Goal: Use online tool/utility: Utilize a website feature to perform a specific function

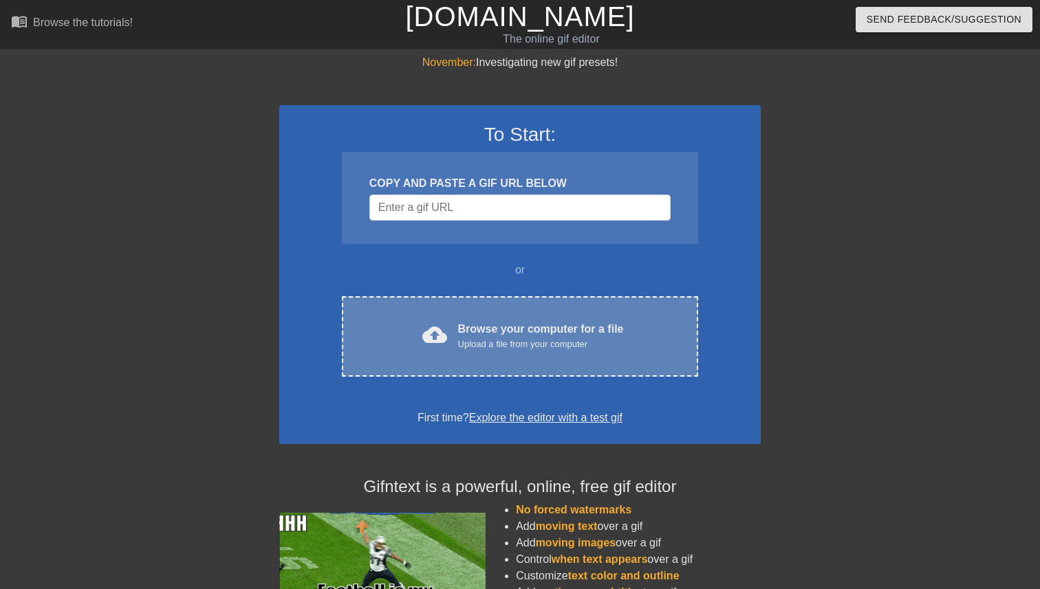
click at [528, 333] on div "Browse your computer for a file Upload a file from your computer" at bounding box center [541, 336] width 166 height 30
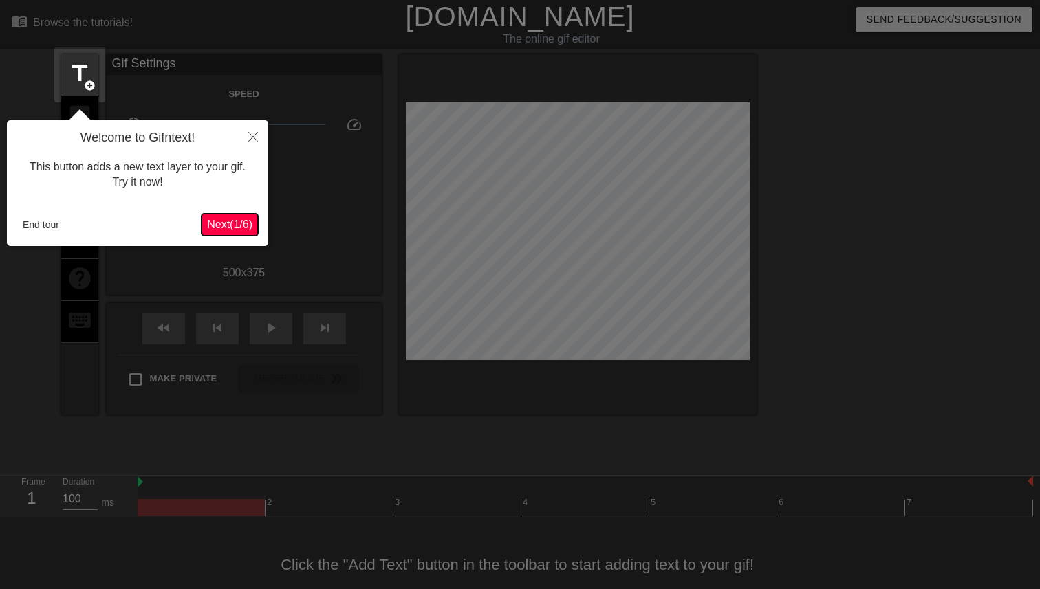
scroll to position [23, 0]
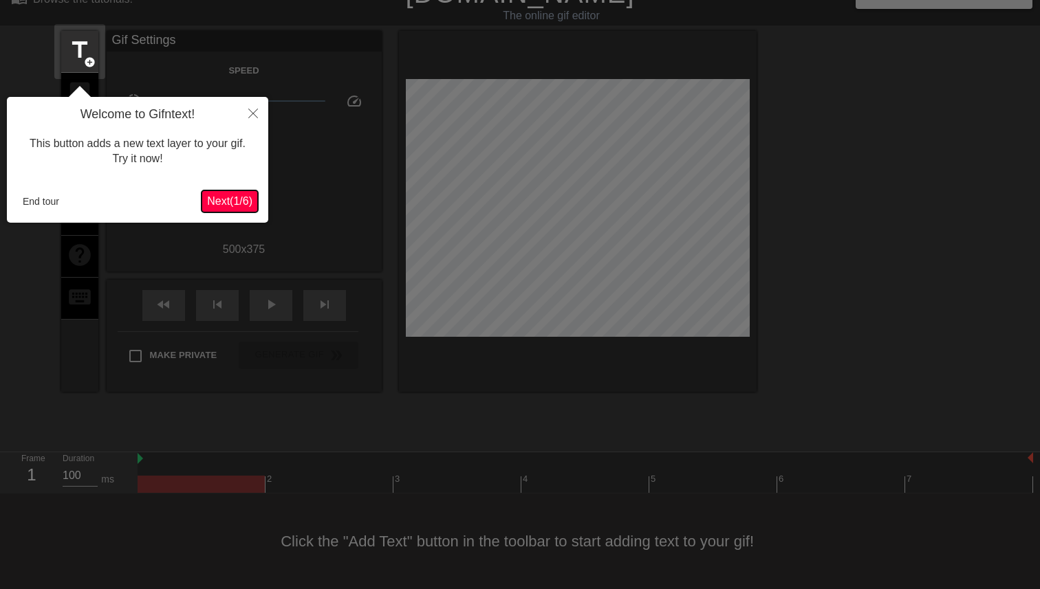
click at [220, 211] on button "Next ( 1 / 6 )" at bounding box center [229, 201] width 56 height 22
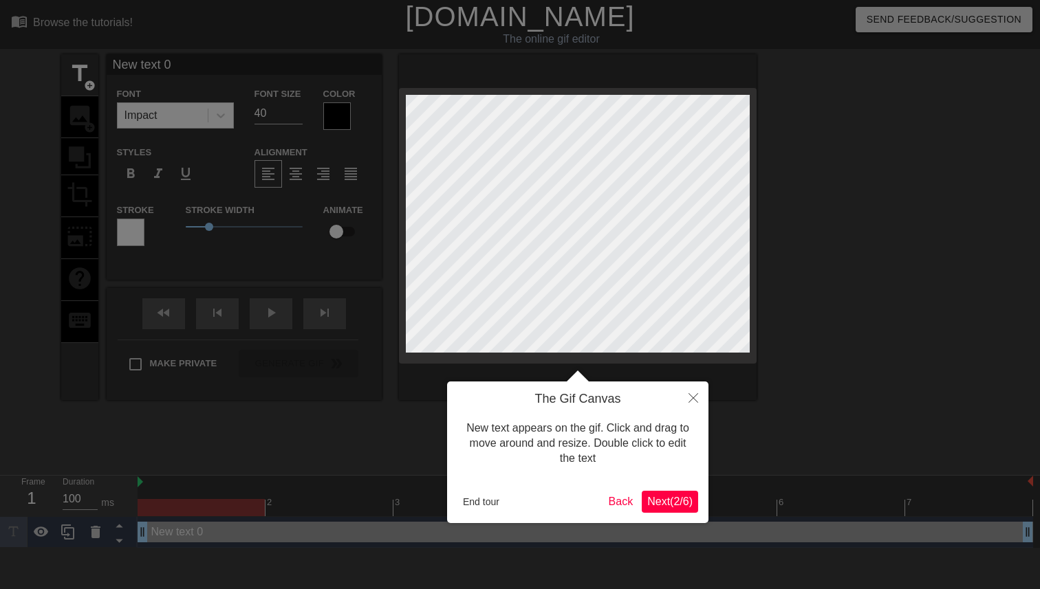
click at [668, 505] on span "Next ( 2 / 6 )" at bounding box center [669, 502] width 45 height 12
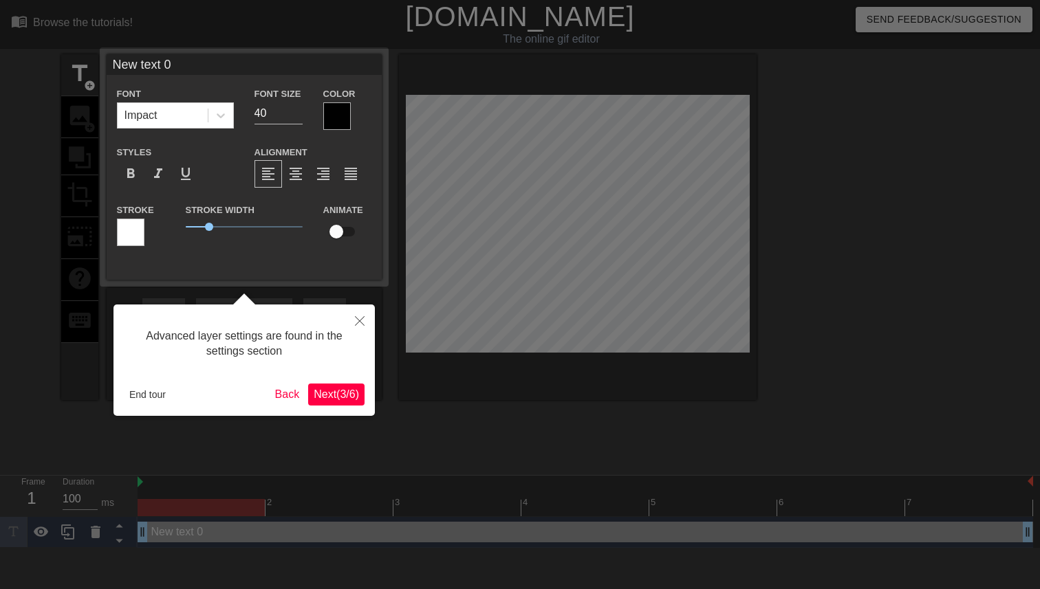
click at [330, 390] on span "Next ( 3 / 6 )" at bounding box center [336, 395] width 45 height 12
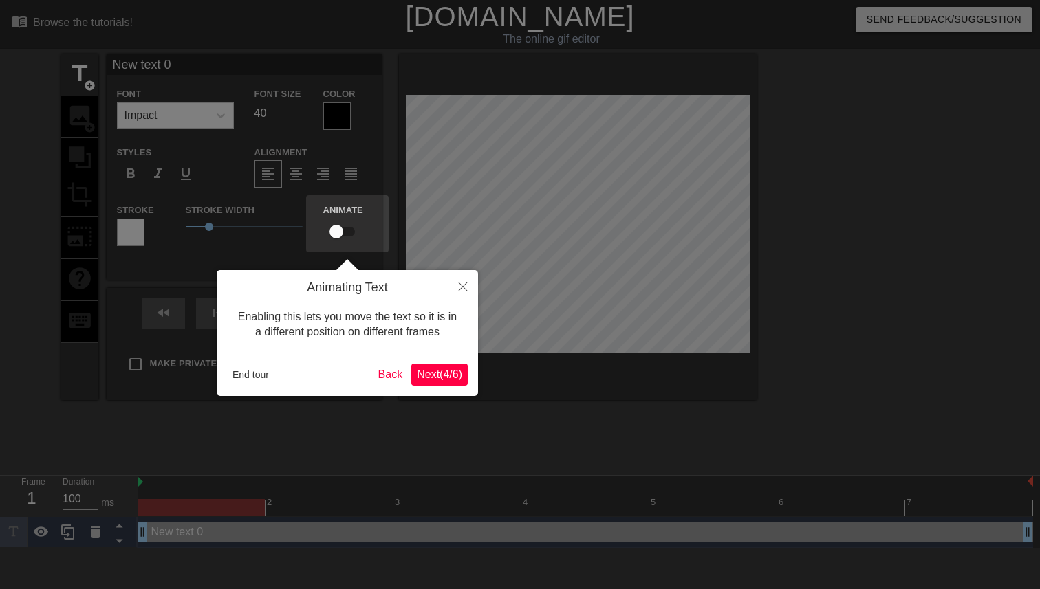
click at [430, 372] on span "Next ( 4 / 6 )" at bounding box center [439, 375] width 45 height 12
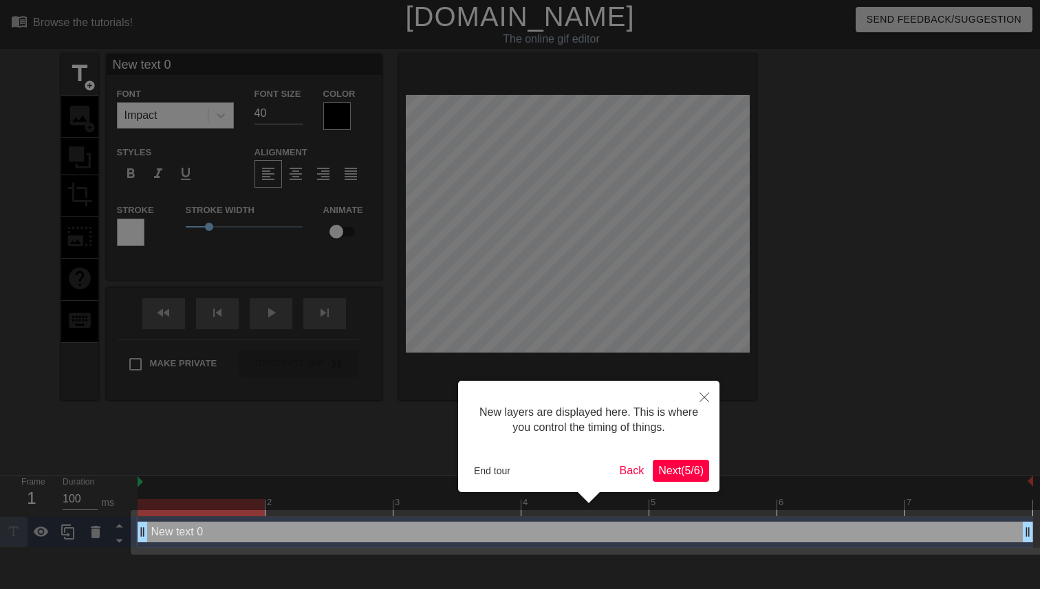
click at [679, 469] on span "Next ( 5 / 6 )" at bounding box center [680, 471] width 45 height 12
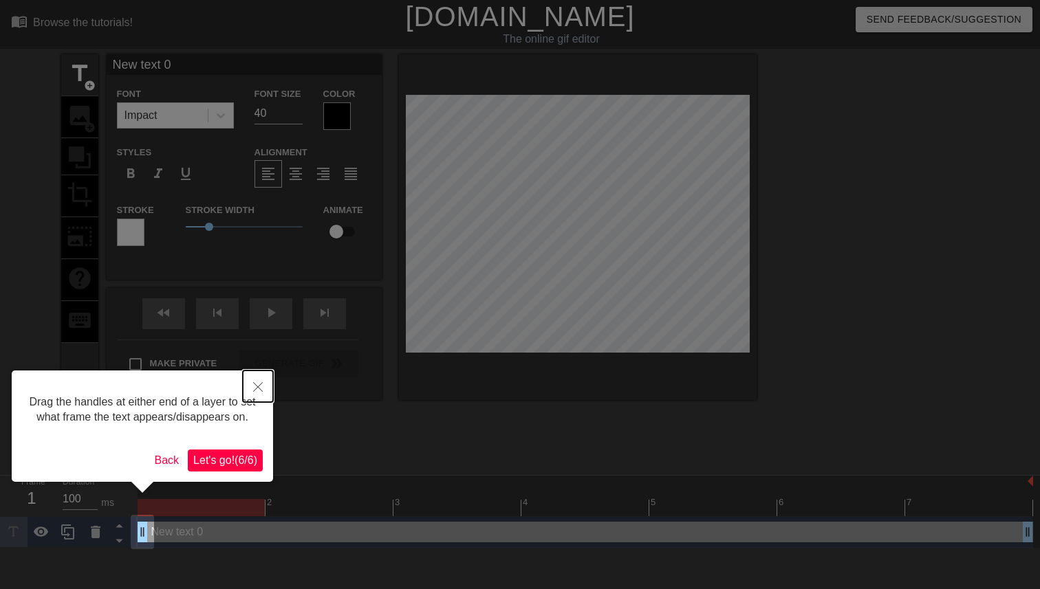
click at [262, 386] on button "Close" at bounding box center [258, 387] width 30 height 32
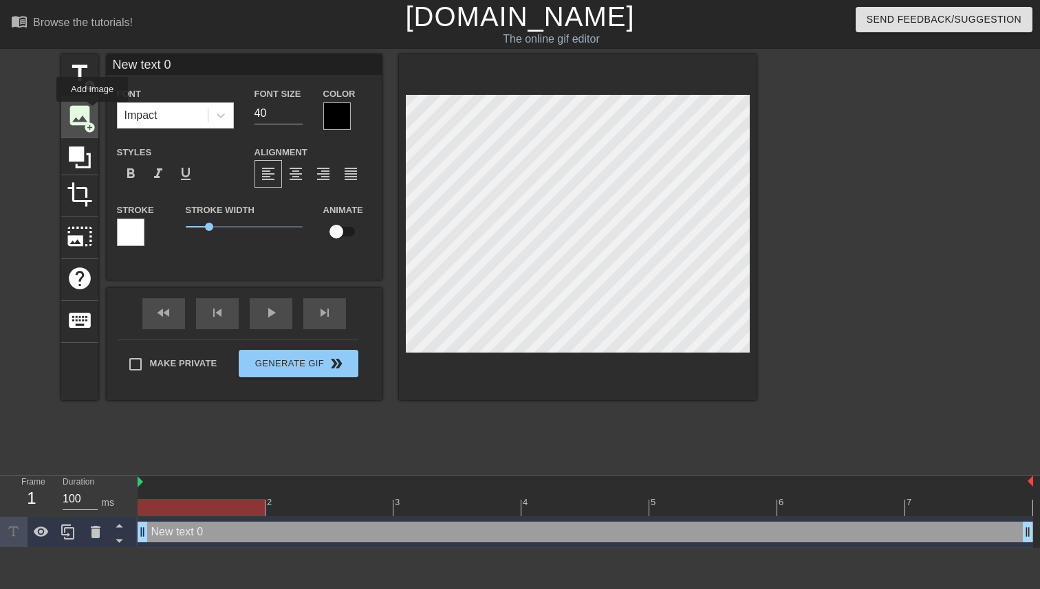
click at [88, 114] on span "image" at bounding box center [80, 115] width 26 height 26
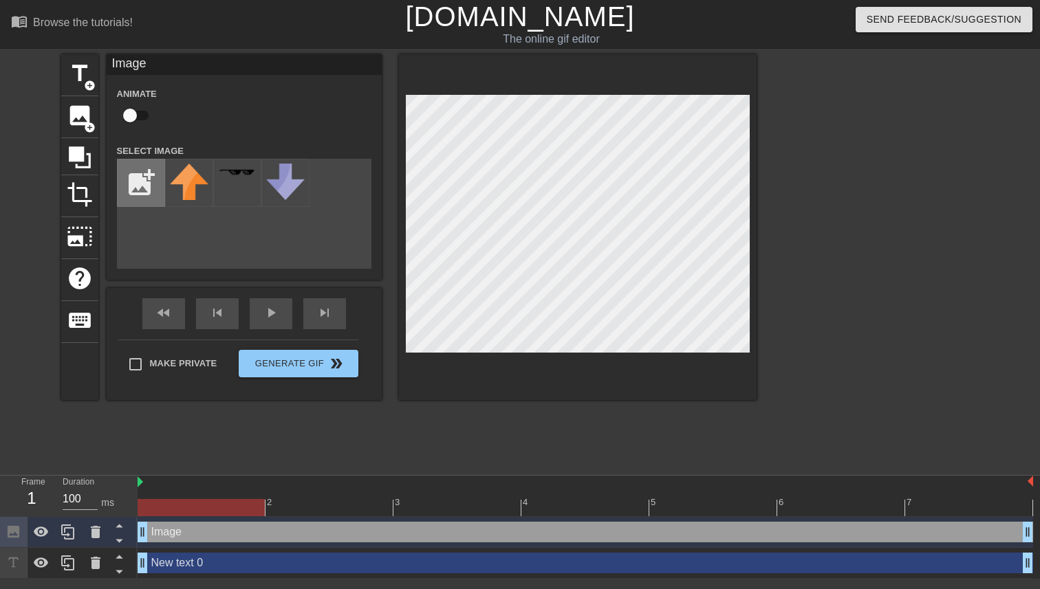
click at [149, 184] on input "file" at bounding box center [141, 183] width 47 height 47
type input "C:\fakepath\7856a6c24a9f9fa2.png"
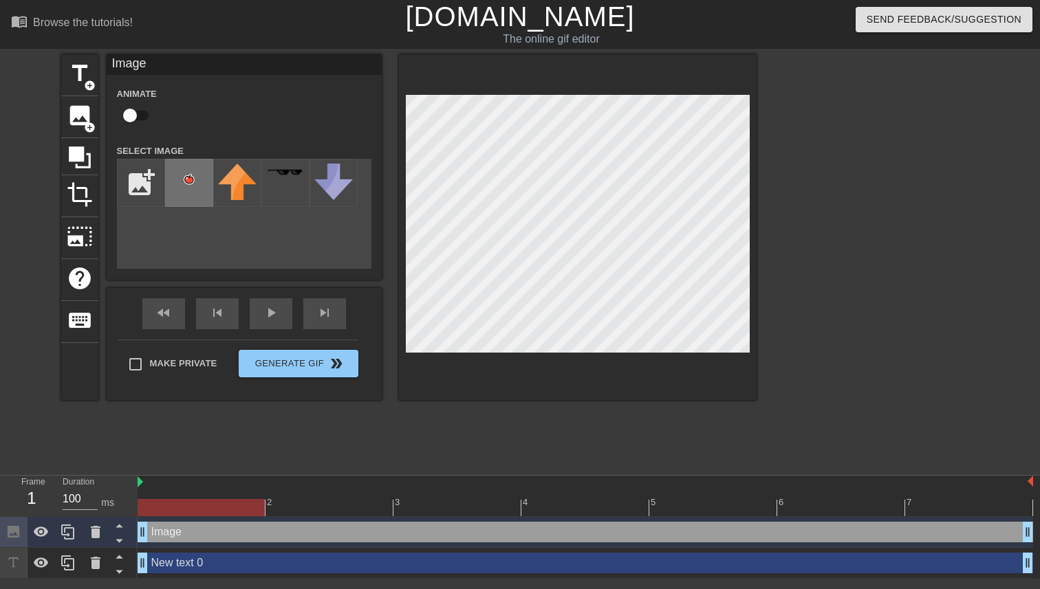
click at [191, 173] on img at bounding box center [189, 179] width 39 height 31
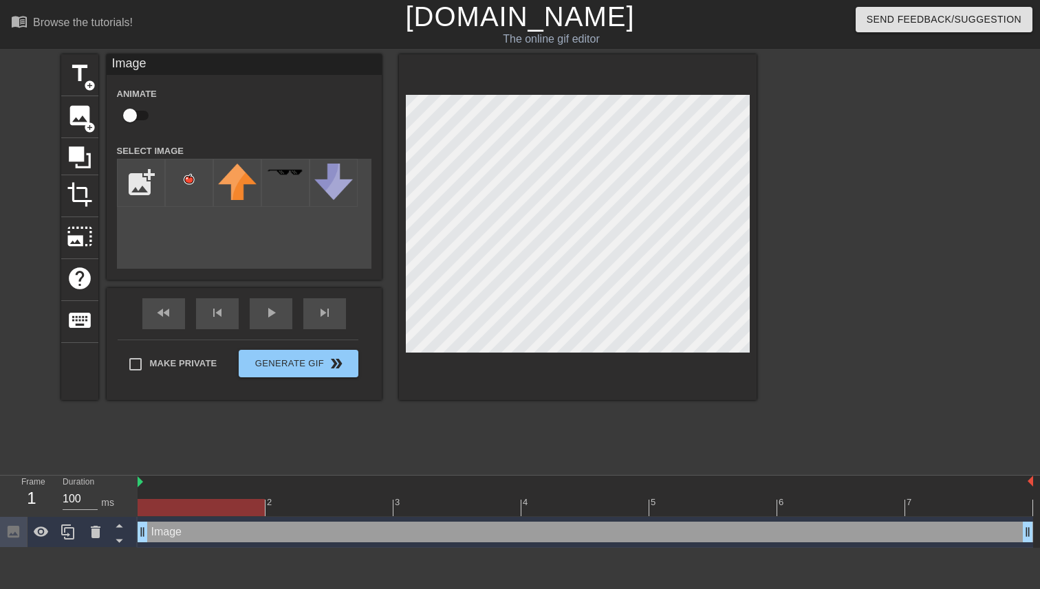
click at [231, 426] on div "title add_circle image add_circle crop photo_size_select_large help keyboard Im…" at bounding box center [408, 260] width 695 height 413
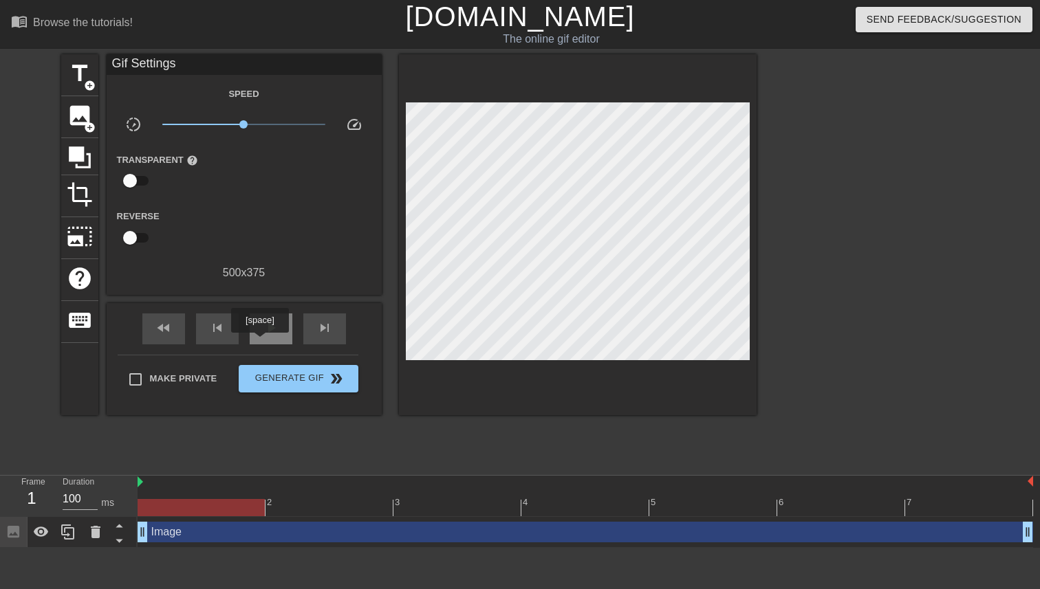
click at [264, 323] on span "play_arrow" at bounding box center [271, 328] width 17 height 17
click at [187, 503] on div at bounding box center [585, 507] width 895 height 17
click at [341, 509] on div at bounding box center [585, 507] width 895 height 17
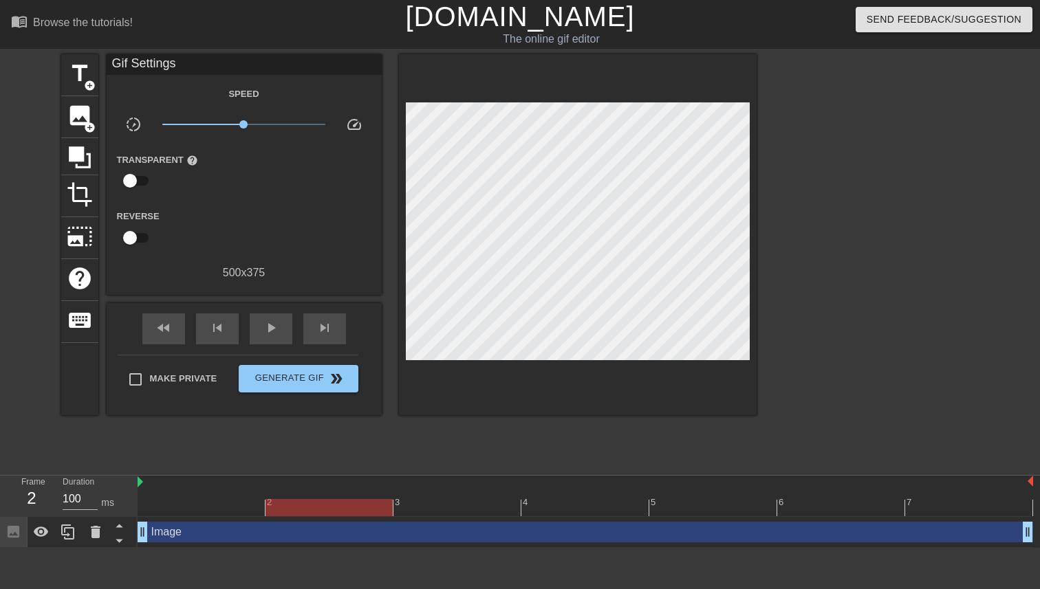
click at [436, 508] on div at bounding box center [585, 507] width 895 height 17
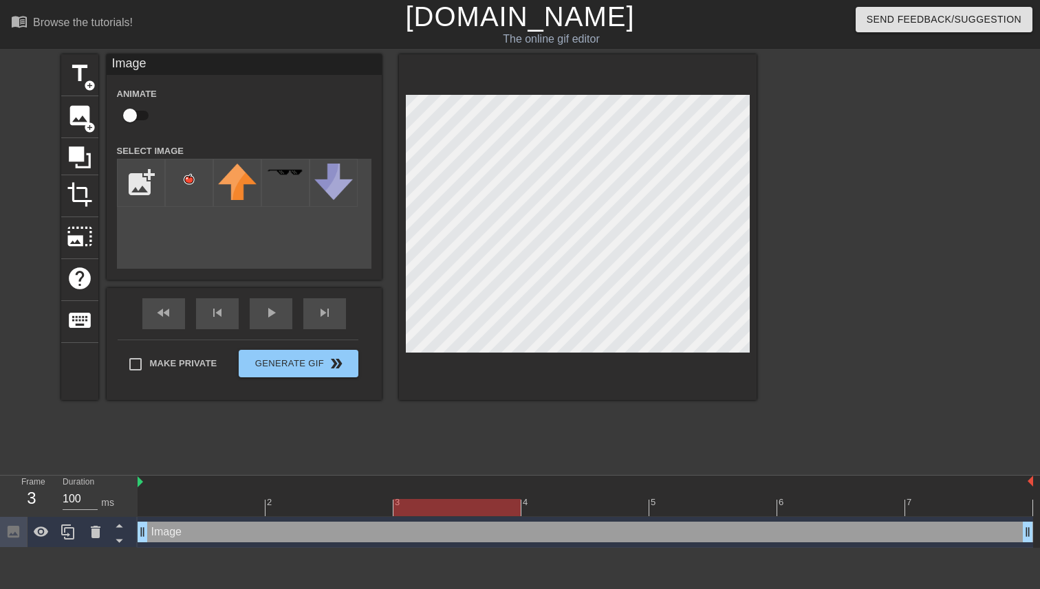
click at [558, 503] on div at bounding box center [585, 507] width 895 height 17
click at [689, 505] on div at bounding box center [585, 507] width 895 height 17
click at [831, 503] on div at bounding box center [585, 507] width 895 height 17
click at [941, 503] on div at bounding box center [585, 507] width 895 height 17
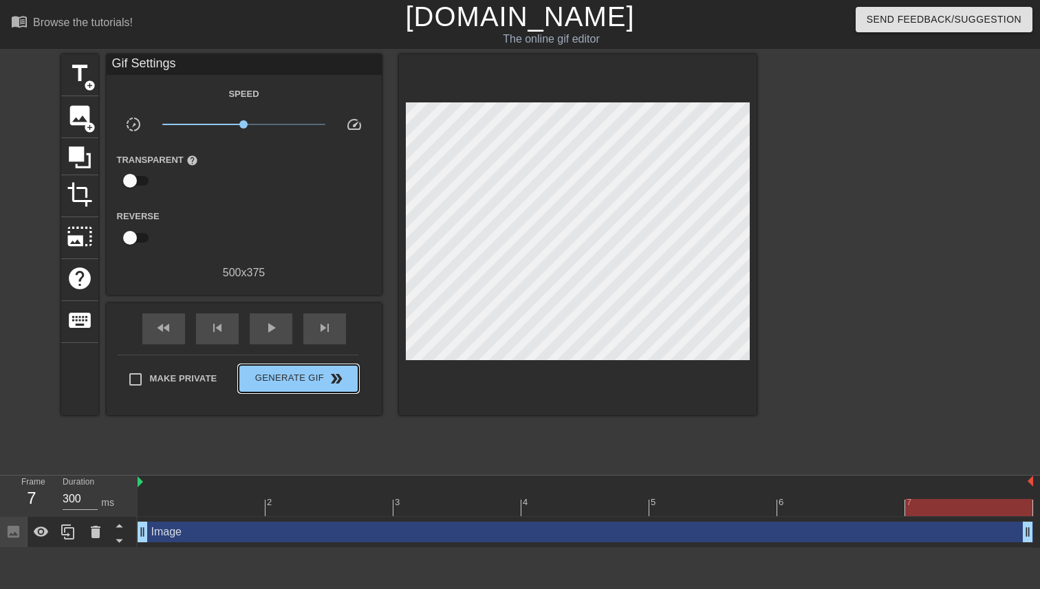
click at [317, 358] on div "Make Private Generate Gif double_arrow" at bounding box center [238, 382] width 241 height 54
click at [263, 333] on span "play_arrow" at bounding box center [271, 328] width 17 height 17
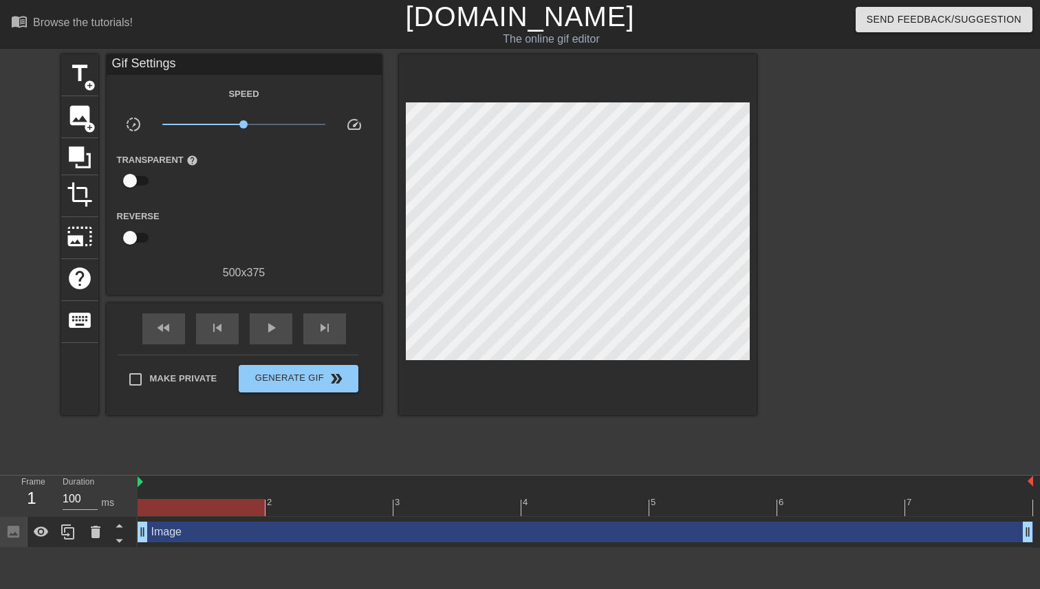
click at [208, 497] on div at bounding box center [202, 498] width 128 height 17
click at [199, 509] on div at bounding box center [201, 507] width 127 height 17
click at [188, 512] on div at bounding box center [201, 507] width 127 height 17
drag, startPoint x: 144, startPoint y: 534, endPoint x: 179, endPoint y: 535, distance: 34.4
click at [165, 534] on div "Image drag_handle drag_handle" at bounding box center [585, 532] width 895 height 21
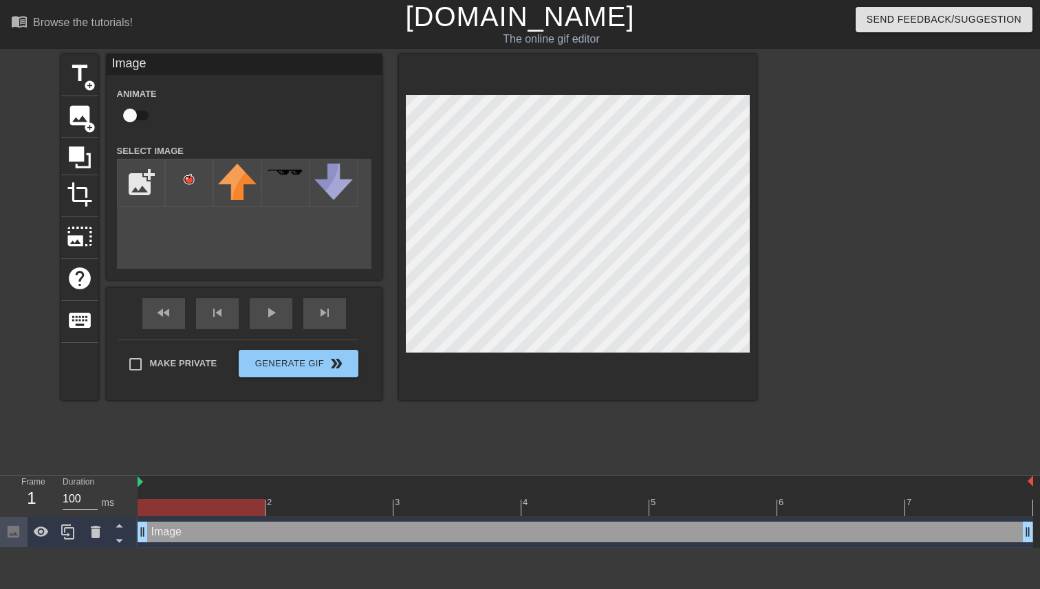
click at [201, 531] on div "Image drag_handle drag_handle" at bounding box center [585, 532] width 895 height 21
click at [232, 506] on div at bounding box center [201, 507] width 127 height 17
click at [179, 541] on div "Image drag_handle drag_handle" at bounding box center [585, 532] width 895 height 21
click at [155, 532] on div "Image drag_handle drag_handle" at bounding box center [585, 532] width 895 height 21
click at [290, 509] on div at bounding box center [585, 507] width 895 height 17
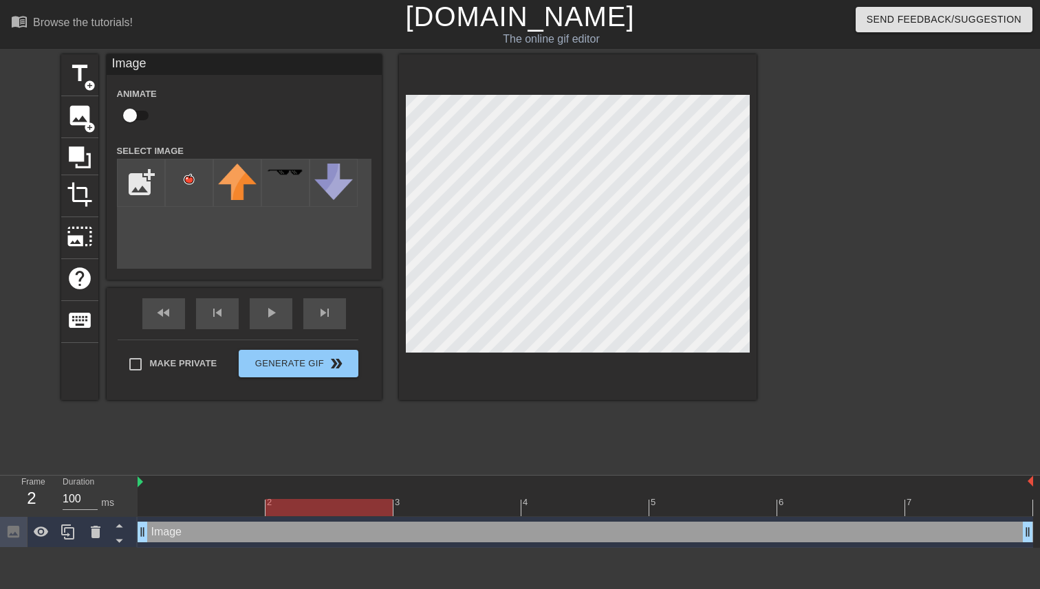
click at [277, 527] on div "Image drag_handle drag_handle" at bounding box center [585, 532] width 895 height 21
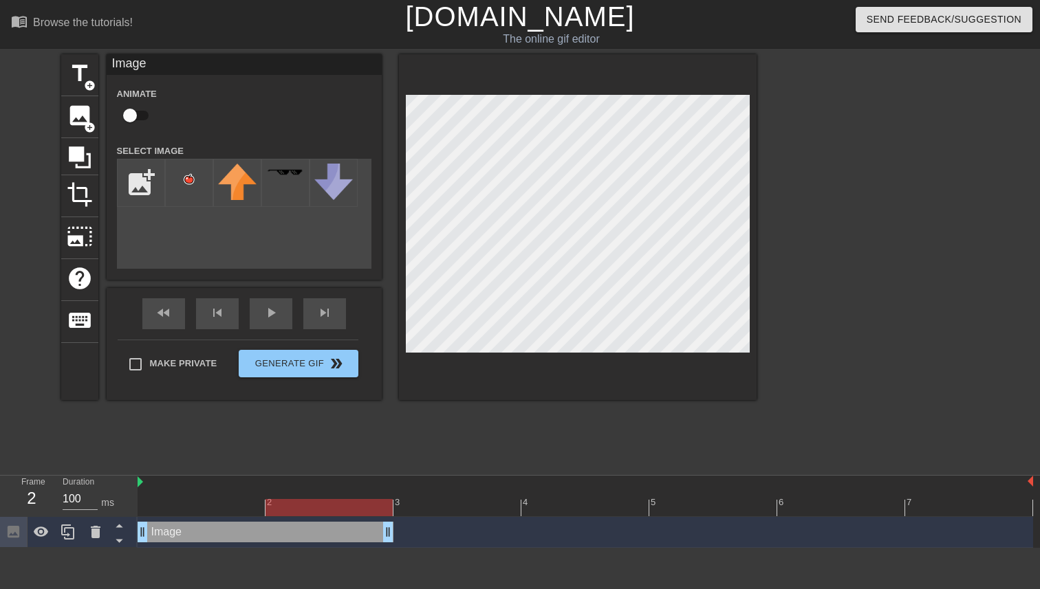
drag, startPoint x: 1025, startPoint y: 534, endPoint x: 450, endPoint y: 542, distance: 574.9
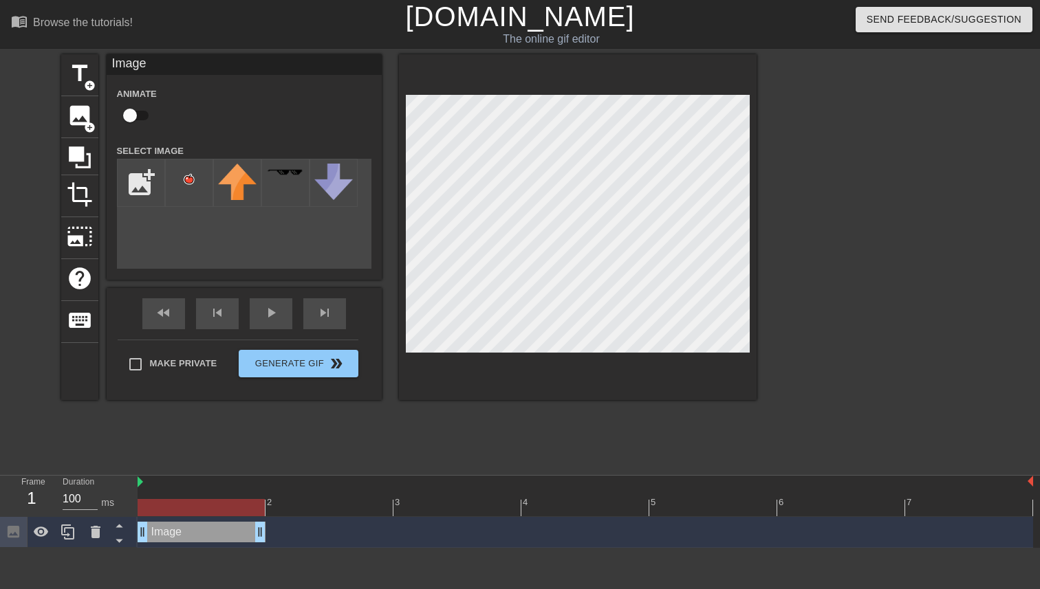
drag, startPoint x: 512, startPoint y: 535, endPoint x: 276, endPoint y: 531, distance: 236.6
click at [276, 531] on div "Image drag_handle drag_handle" at bounding box center [585, 532] width 895 height 21
click at [212, 530] on div "Image drag_handle drag_handle" at bounding box center [202, 532] width 128 height 21
click at [210, 531] on div "Image drag_handle drag_handle" at bounding box center [202, 532] width 128 height 21
click at [65, 529] on icon at bounding box center [67, 532] width 13 height 15
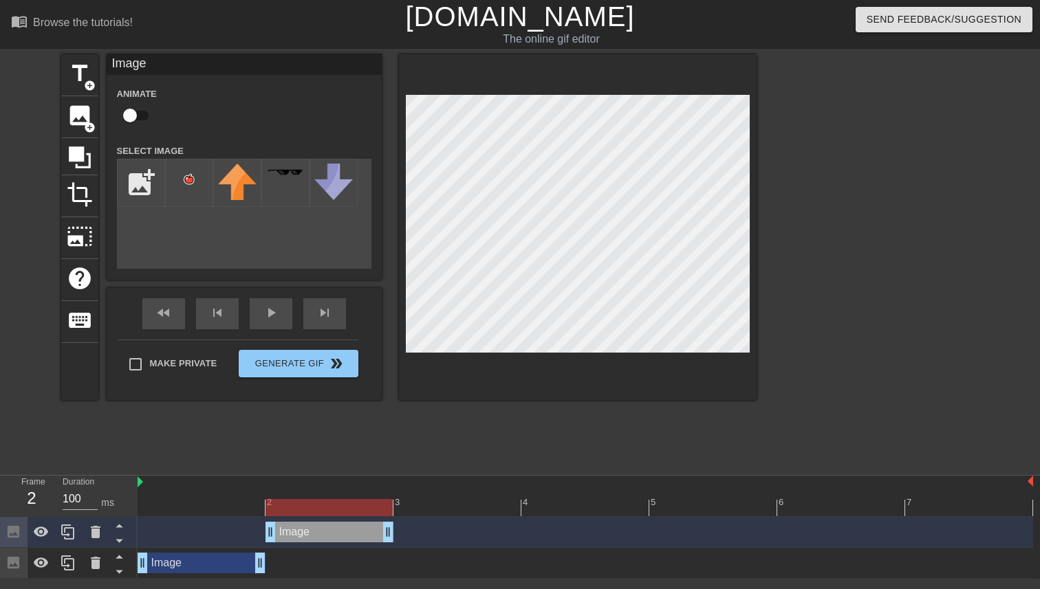
drag, startPoint x: 195, startPoint y: 534, endPoint x: 312, endPoint y: 526, distance: 117.1
click at [312, 526] on div "Image drag_handle drag_handle" at bounding box center [329, 532] width 128 height 21
click at [65, 535] on icon at bounding box center [67, 532] width 13 height 15
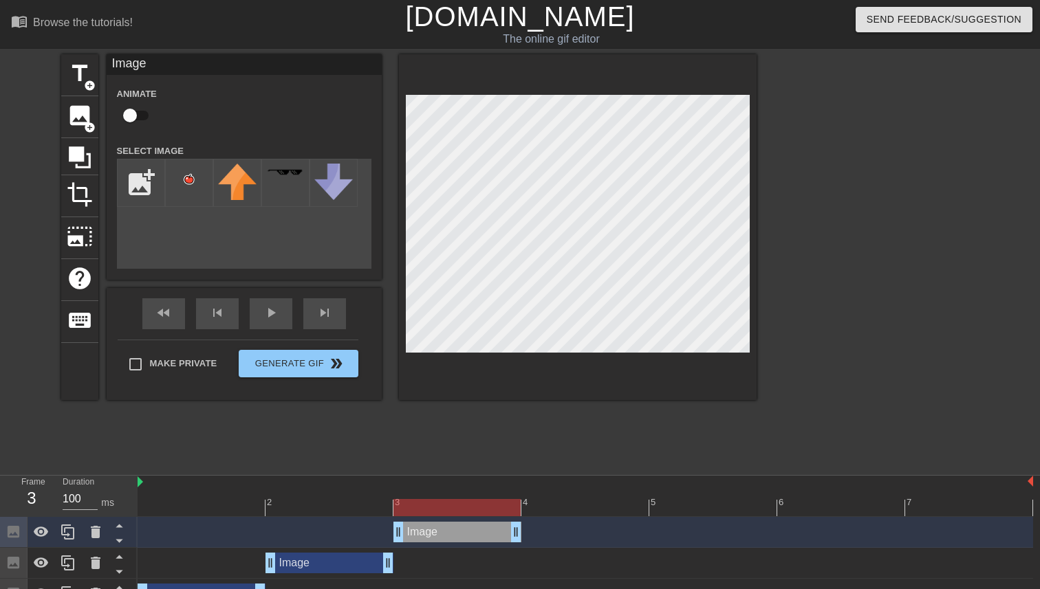
drag, startPoint x: 336, startPoint y: 535, endPoint x: 430, endPoint y: 534, distance: 94.2
click at [430, 534] on div "Image drag_handle drag_handle" at bounding box center [457, 532] width 128 height 21
click at [64, 526] on icon at bounding box center [67, 532] width 13 height 15
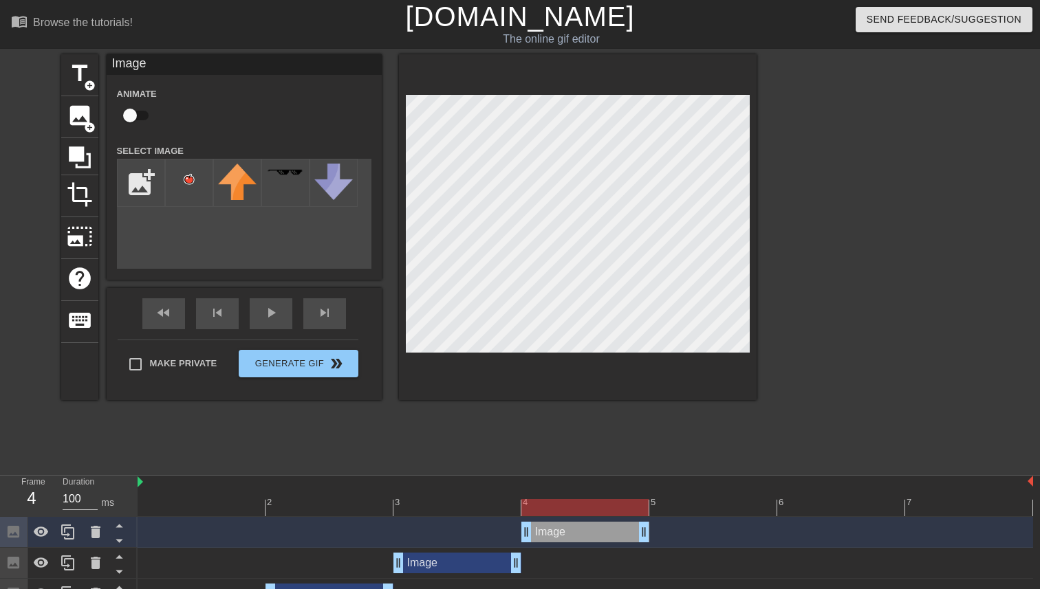
drag, startPoint x: 488, startPoint y: 530, endPoint x: 574, endPoint y: 530, distance: 86.6
click at [574, 530] on div "Image drag_handle drag_handle" at bounding box center [585, 532] width 128 height 21
click at [68, 529] on icon at bounding box center [67, 532] width 13 height 15
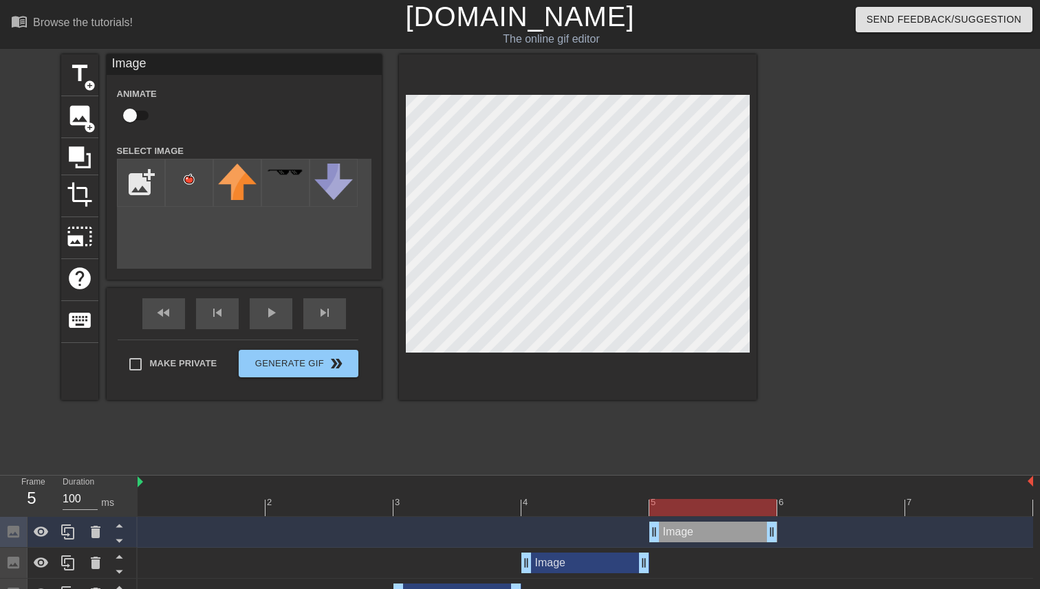
drag, startPoint x: 571, startPoint y: 532, endPoint x: 664, endPoint y: 532, distance: 92.1
click at [664, 532] on div "Image drag_handle drag_handle" at bounding box center [713, 532] width 128 height 21
click at [65, 530] on icon at bounding box center [67, 532] width 13 height 15
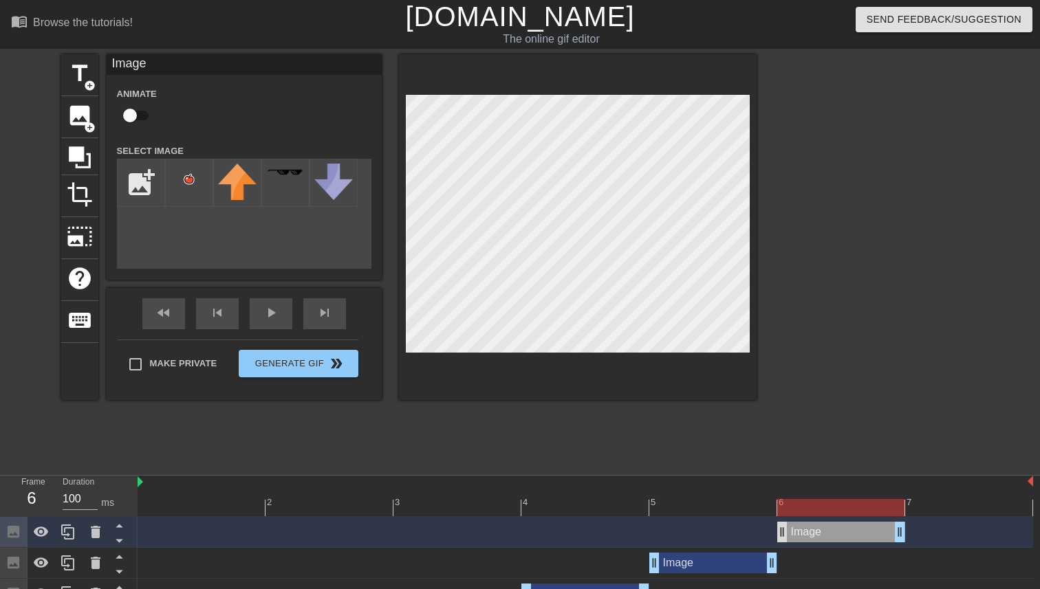
drag, startPoint x: 695, startPoint y: 530, endPoint x: 777, endPoint y: 529, distance: 82.5
click at [777, 529] on div "Image drag_handle drag_handle" at bounding box center [841, 532] width 128 height 21
click at [74, 534] on icon at bounding box center [68, 532] width 17 height 17
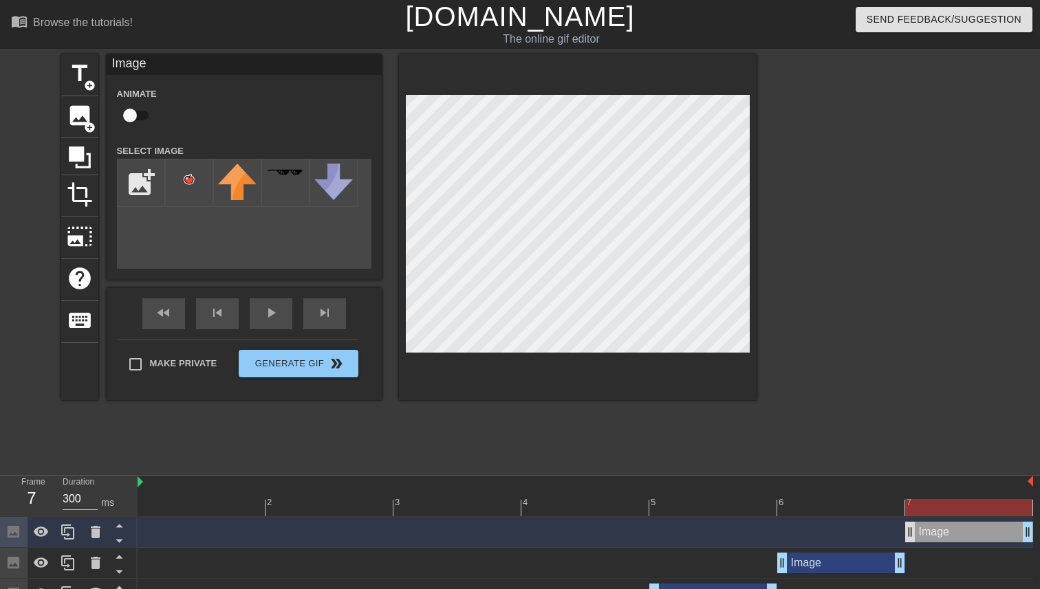
drag, startPoint x: 818, startPoint y: 534, endPoint x: 915, endPoint y: 526, distance: 97.3
click at [915, 526] on div "Image drag_handle drag_handle" at bounding box center [969, 532] width 128 height 21
click at [273, 322] on div "play_arrow" at bounding box center [271, 313] width 43 height 31
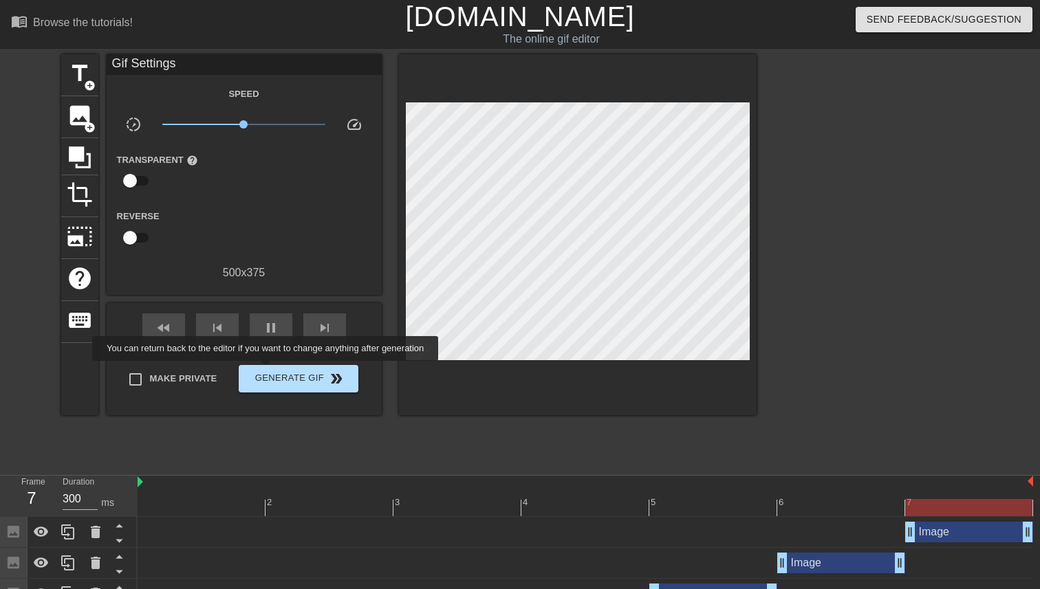
type input "100"
click at [271, 386] on button "Generate Gif double_arrow" at bounding box center [298, 379] width 119 height 28
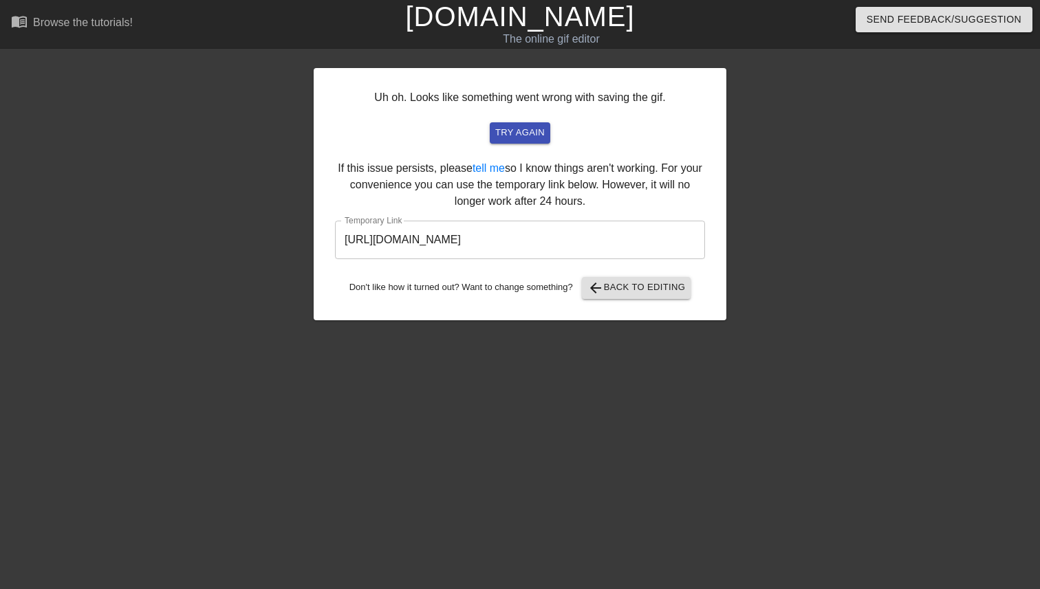
click at [524, 239] on input "[URL][DOMAIN_NAME]" at bounding box center [520, 240] width 370 height 39
